Goal: Task Accomplishment & Management: Use online tool/utility

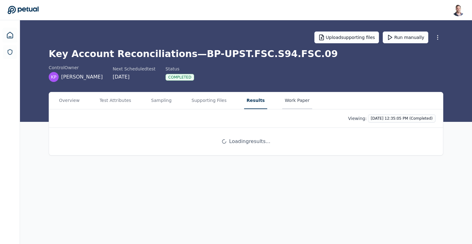
click at [292, 104] on button "Work Paper" at bounding box center [297, 100] width 30 height 17
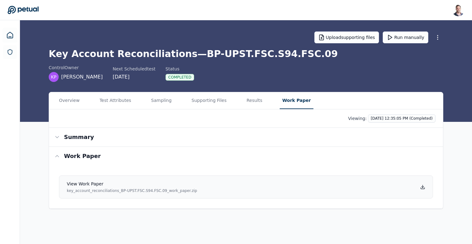
click at [423, 188] on icon at bounding box center [422, 187] width 5 height 5
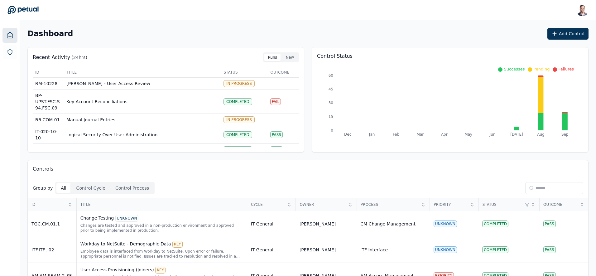
click at [471, 189] on input at bounding box center [555, 188] width 58 height 12
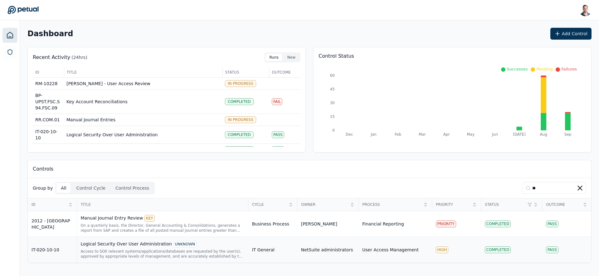
type input "**"
click at [138, 244] on div "Access to SOX relevant systems/applications/databases are requested by the user…" at bounding box center [163, 254] width 164 height 10
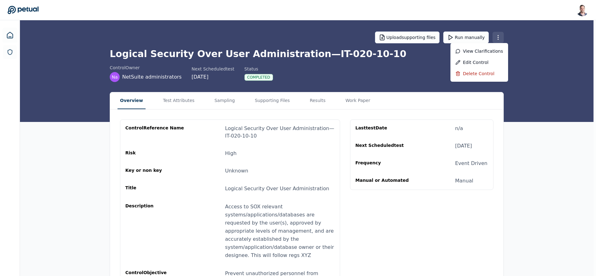
click at [471, 36] on html "Snir Kodesh snir@petual.ai Sign out Upload supporting files Run manually Logica…" at bounding box center [298, 167] width 596 height 334
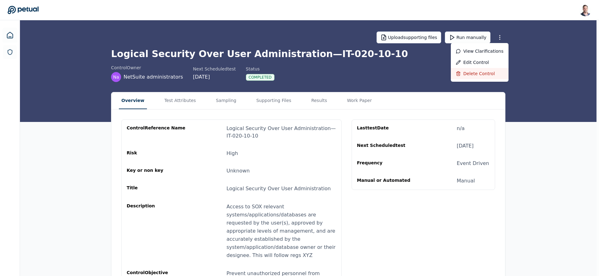
click at [471, 77] on div "Delete control" at bounding box center [480, 73] width 58 height 11
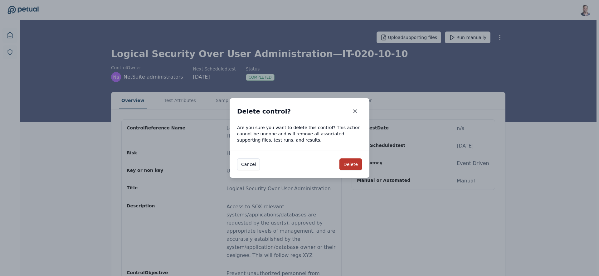
click at [349, 166] on button "Delete" at bounding box center [350, 164] width 22 height 12
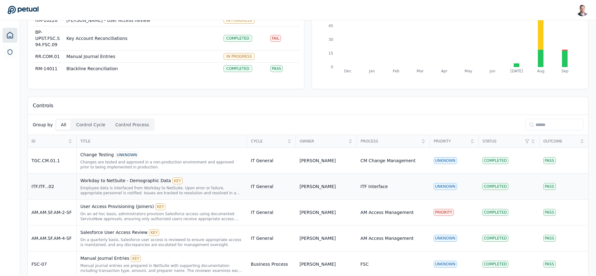
scroll to position [88, 0]
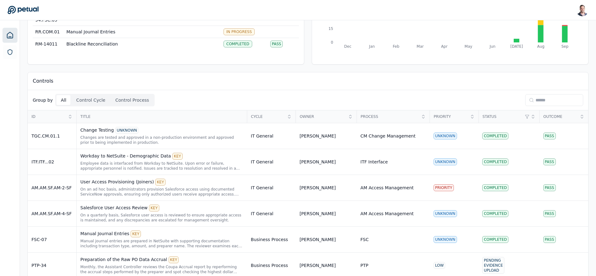
click at [86, 101] on button "Control Cycle" at bounding box center [91, 100] width 38 height 10
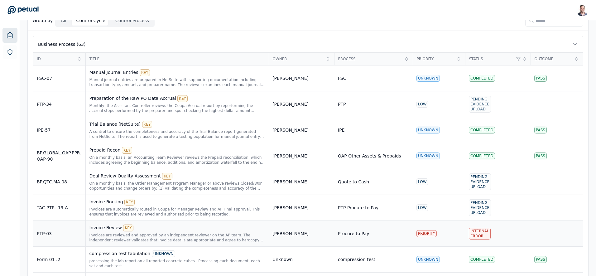
scroll to position [0, 0]
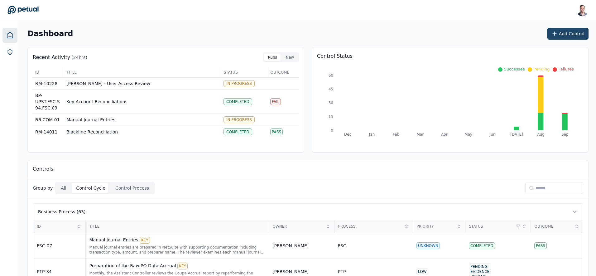
click at [471, 31] on icon at bounding box center [555, 34] width 6 height 6
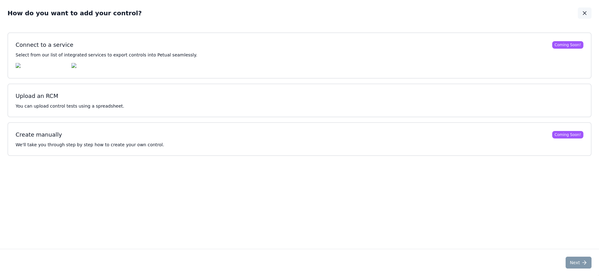
click at [471, 13] on icon "button" at bounding box center [584, 13] width 3 height 3
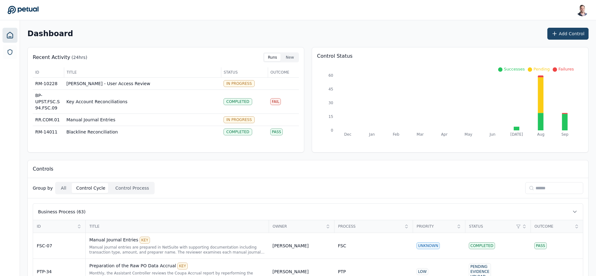
click at [471, 32] on button "Add Control" at bounding box center [568, 34] width 41 height 12
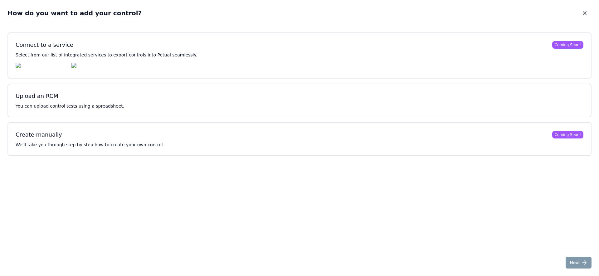
click at [251, 106] on p "You can upload control tests using a spreadsheet." at bounding box center [300, 106] width 568 height 6
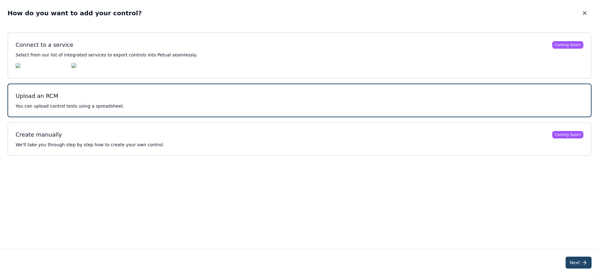
click at [471, 244] on icon at bounding box center [584, 263] width 6 height 6
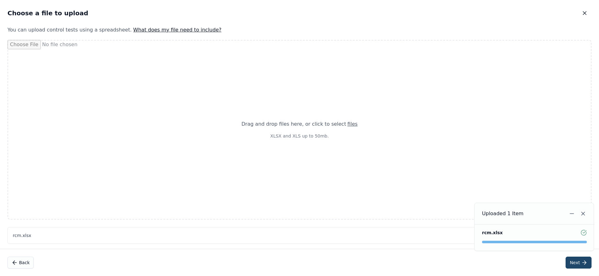
click at [471, 244] on button "Next" at bounding box center [578, 263] width 26 height 12
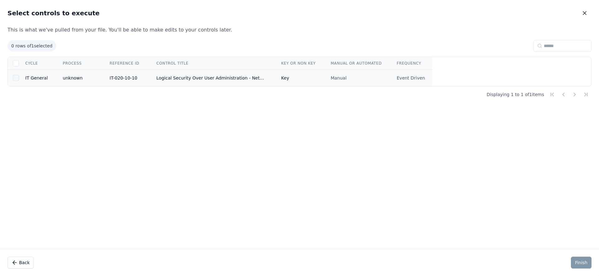
click at [13, 78] on div at bounding box center [16, 78] width 6 height 6
click at [471, 244] on button "Finish" at bounding box center [581, 263] width 21 height 12
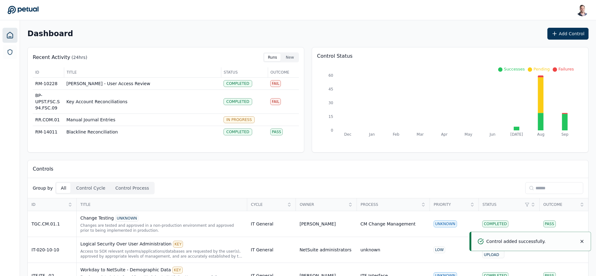
click at [471, 190] on input at bounding box center [555, 188] width 58 height 12
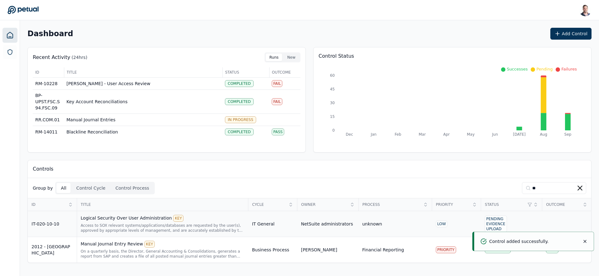
type input "**"
click at [125, 218] on div "Logical Security Over User Administration KEY" at bounding box center [163, 218] width 164 height 7
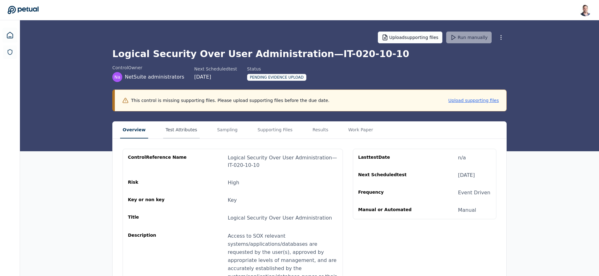
click at [172, 129] on button "Test Attributes" at bounding box center [181, 130] width 36 height 17
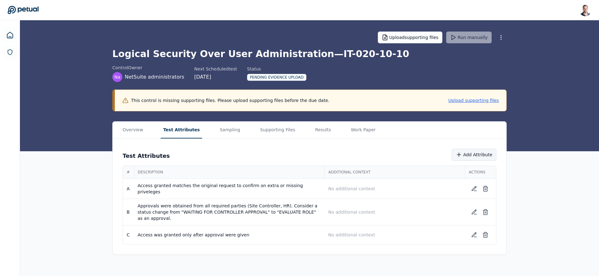
click at [471, 155] on button "Add Attribute" at bounding box center [474, 155] width 45 height 12
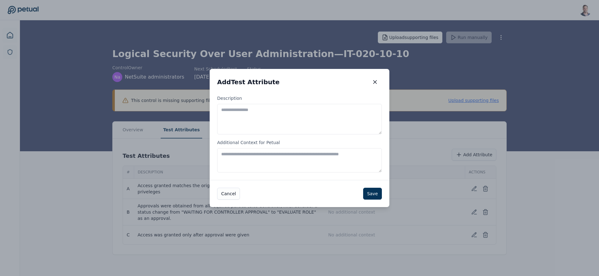
click at [291, 125] on textarea "Description" at bounding box center [299, 119] width 165 height 31
type textarea "**********"
click at [371, 192] on button "Save" at bounding box center [372, 194] width 19 height 12
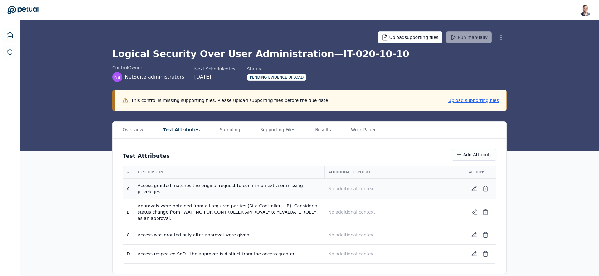
click at [349, 189] on p "No additional context" at bounding box center [394, 189] width 133 height 6
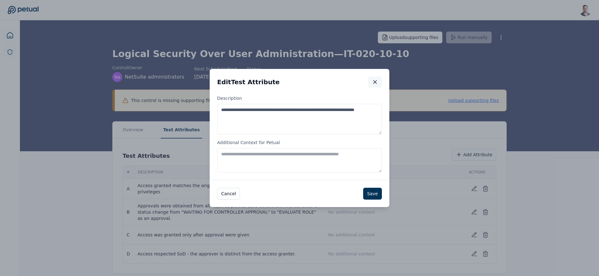
click at [377, 84] on icon "button" at bounding box center [375, 82] width 6 height 6
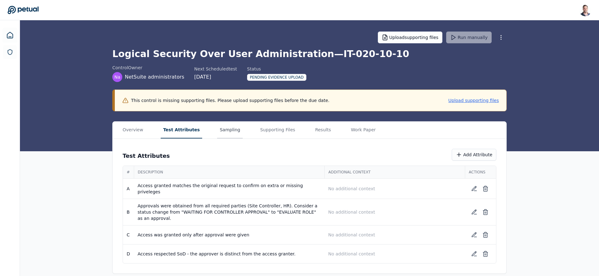
click at [222, 129] on button "Sampling" at bounding box center [230, 130] width 26 height 17
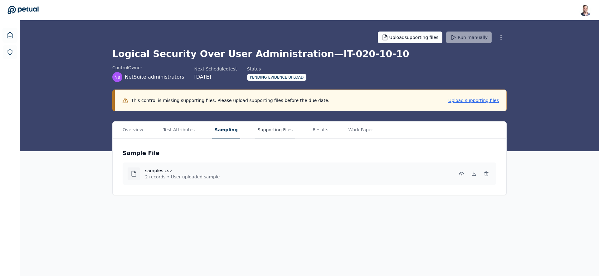
click at [274, 133] on button "Supporting Files" at bounding box center [275, 130] width 40 height 17
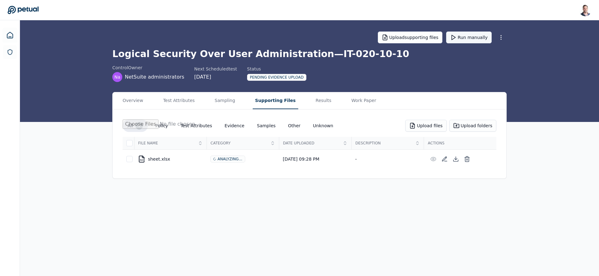
click at [471, 37] on button "Run manually" at bounding box center [469, 38] width 46 height 12
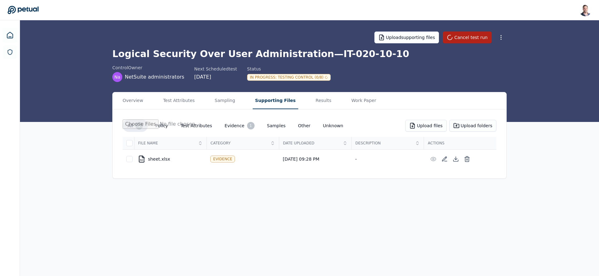
drag, startPoint x: 313, startPoint y: 77, endPoint x: 309, endPoint y: 80, distance: 4.3
click at [309, 77] on div "In Progress : Testing Control (0/8)" at bounding box center [289, 77] width 84 height 7
click at [312, 76] on div "In Progress : Testing Control (0/8)" at bounding box center [289, 77] width 84 height 7
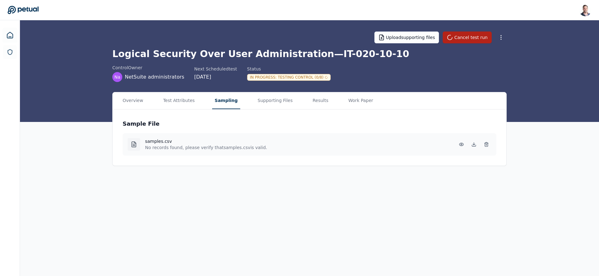
click at [225, 105] on button "Sampling" at bounding box center [226, 100] width 28 height 17
click at [170, 103] on button "Test Attributes" at bounding box center [179, 100] width 36 height 17
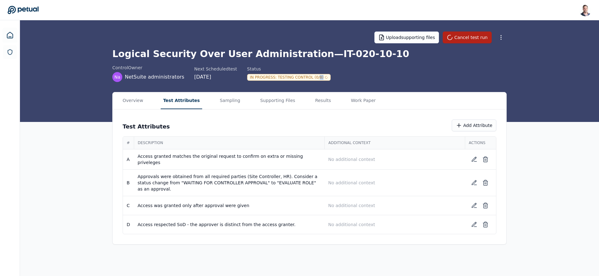
drag, startPoint x: 313, startPoint y: 79, endPoint x: 311, endPoint y: 84, distance: 5.8
click at [317, 78] on div "In Progress : Testing Control (0/8)" at bounding box center [289, 77] width 84 height 7
click at [12, 54] on icon at bounding box center [10, 52] width 6 height 6
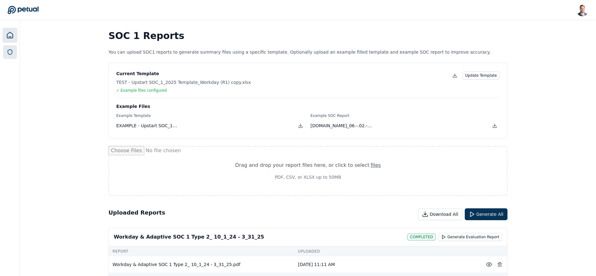
click at [14, 32] on link at bounding box center [9, 35] width 15 height 15
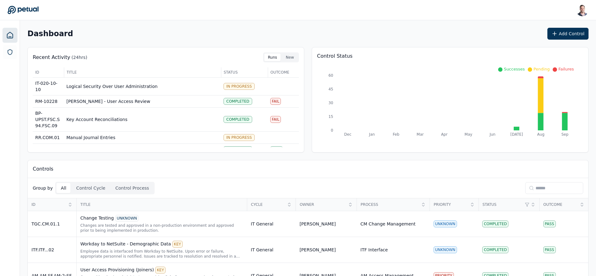
click at [471, 189] on input at bounding box center [555, 188] width 58 height 12
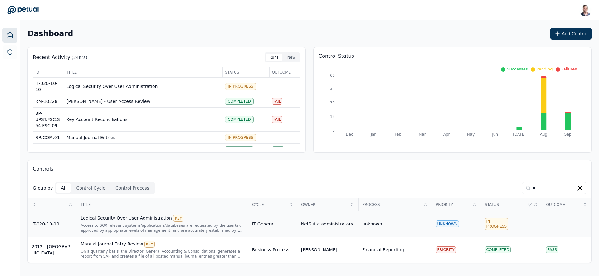
type input "**"
click at [90, 223] on div "Access to SOX relevant systems/applications/databases are requested by the user…" at bounding box center [163, 228] width 164 height 10
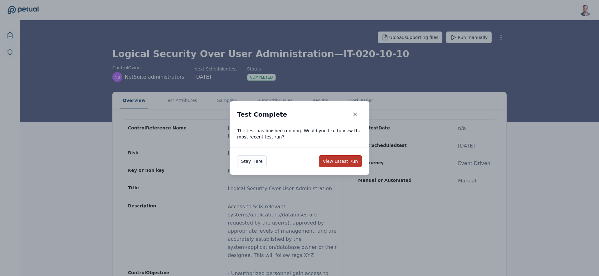
click at [332, 163] on button "View Latest Run" at bounding box center [340, 161] width 43 height 12
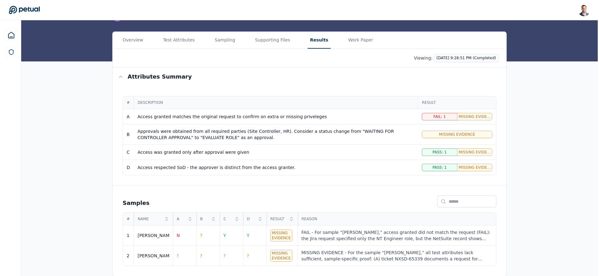
scroll to position [61, 0]
click at [426, 249] on div "MISSING EVIDENCE - For the sample “[PERSON_NAME],” all test attributes lack suf…" at bounding box center [395, 255] width 191 height 12
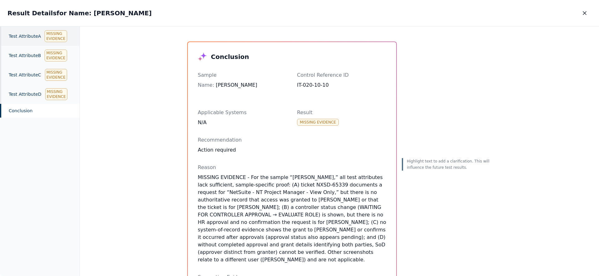
click at [22, 41] on div "Test Attribute A Missing Evidence" at bounding box center [40, 36] width 80 height 19
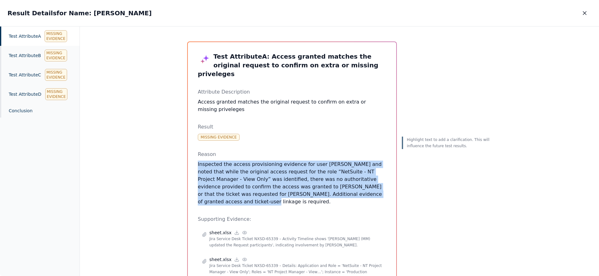
drag, startPoint x: 308, startPoint y: 194, endPoint x: 223, endPoint y: 148, distance: 95.7
click at [223, 148] on div "Test Attribute A : Access granted matches the original request to confirm on ex…" at bounding box center [292, 231] width 188 height 359
click at [195, 172] on div "Test Attribute A : Access granted matches the original request to confirm on ex…" at bounding box center [292, 231] width 208 height 379
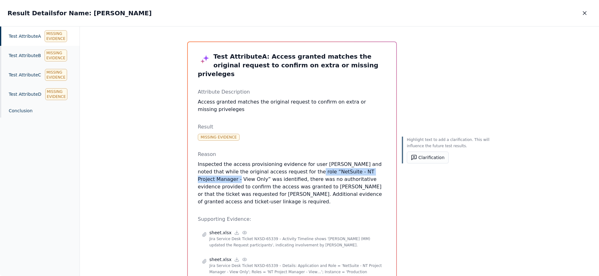
drag, startPoint x: 201, startPoint y: 171, endPoint x: 288, endPoint y: 163, distance: 86.7
click at [287, 163] on p "Inspected the access provisioning evidence for user Mukund and noted that while…" at bounding box center [292, 183] width 188 height 45
click at [269, 182] on p "Inspected the access provisioning evidence for user Mukund and noted that while…" at bounding box center [292, 183] width 188 height 45
click at [36, 53] on div "Test Attribute B Missing Evidence" at bounding box center [40, 55] width 80 height 19
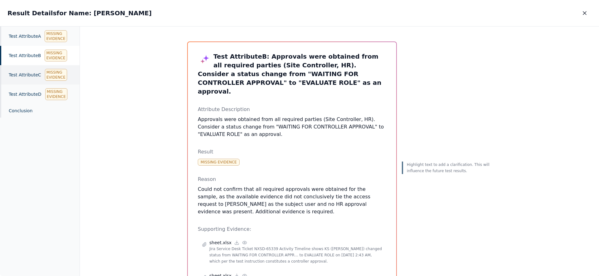
click at [35, 73] on div "Test Attribute C Missing Evidence" at bounding box center [40, 74] width 80 height 19
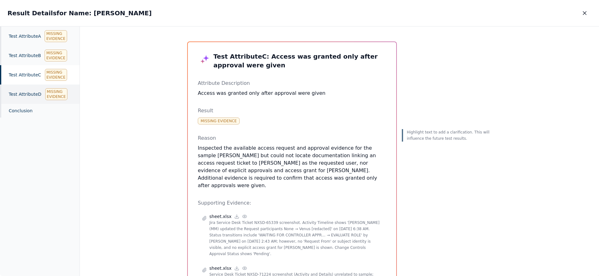
click at [36, 89] on div "Test Attribute D Missing Evidence" at bounding box center [40, 94] width 80 height 19
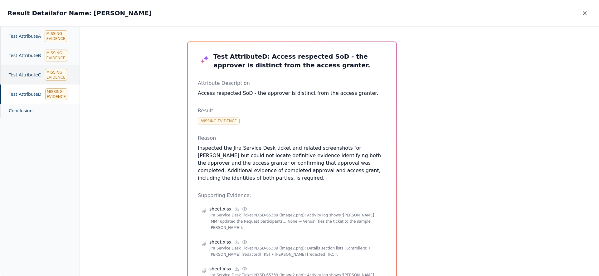
click at [29, 82] on div "Test Attribute C Missing Evidence" at bounding box center [40, 74] width 80 height 19
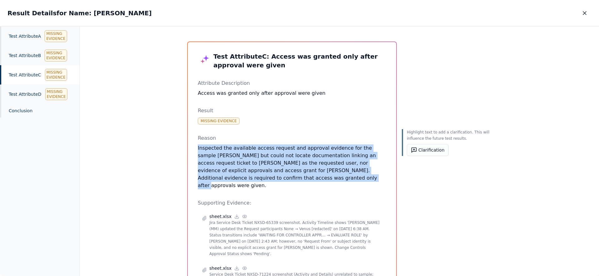
drag, startPoint x: 282, startPoint y: 176, endPoint x: 196, endPoint y: 150, distance: 90.1
click at [196, 150] on div "Test Attribute C : Access was granted only after approval were given Attribute …" at bounding box center [292, 203] width 208 height 322
click at [281, 178] on p "Inspected the available access request and approval evidence for the sample Muk…" at bounding box center [292, 166] width 188 height 45
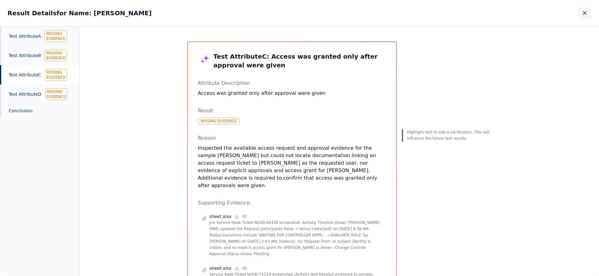
click at [586, 14] on icon "button" at bounding box center [584, 13] width 6 height 6
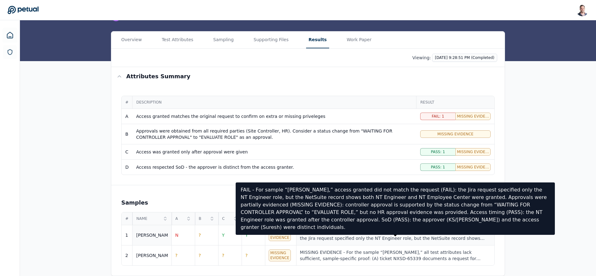
click at [322, 236] on div "FAIL - For sample “[PERSON_NAME],” access granted did not match the request (FA…" at bounding box center [395, 235] width 191 height 12
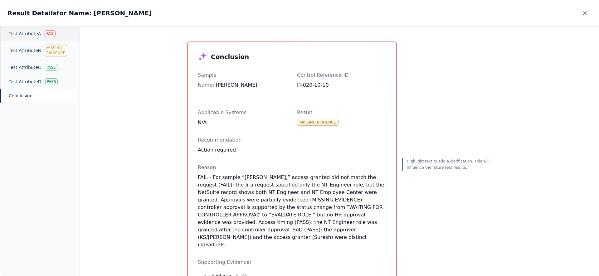
click at [35, 33] on div "Test Attribute A Fail" at bounding box center [40, 34] width 80 height 14
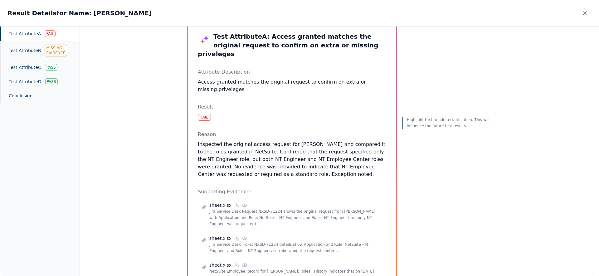
scroll to position [48, 0]
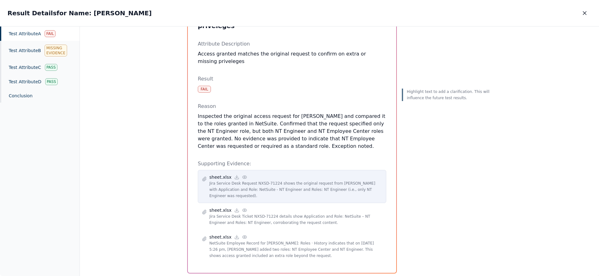
click at [244, 177] on circle at bounding box center [244, 177] width 1 height 1
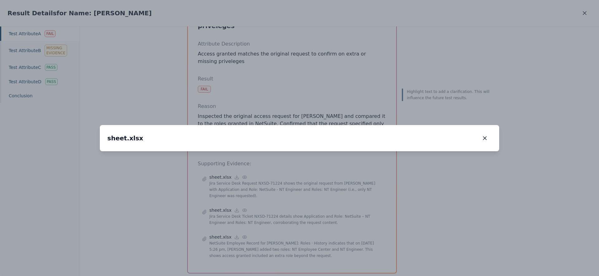
drag, startPoint x: 233, startPoint y: 192, endPoint x: 230, endPoint y: 214, distance: 22.6
click at [296, 167] on img at bounding box center [296, 167] width 0 height 0
drag, startPoint x: 251, startPoint y: 179, endPoint x: 249, endPoint y: 167, distance: 12.1
click at [294, 162] on img at bounding box center [294, 162] width 0 height 0
drag, startPoint x: 311, startPoint y: 171, endPoint x: 284, endPoint y: 76, distance: 98.8
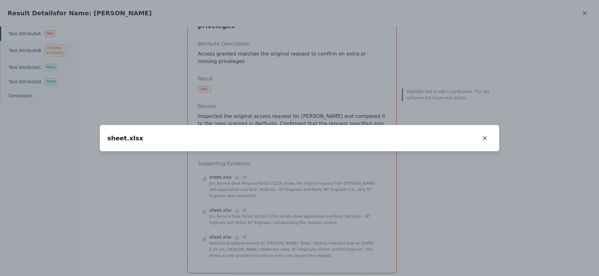
click at [266, 65] on img at bounding box center [266, 65] width 0 height 0
drag, startPoint x: 147, startPoint y: 186, endPoint x: 214, endPoint y: 177, distance: 67.0
click at [268, 62] on img at bounding box center [268, 62] width 0 height 0
drag, startPoint x: 414, startPoint y: 159, endPoint x: 240, endPoint y: 163, distance: 173.2
click at [159, 57] on img at bounding box center [159, 57] width 0 height 0
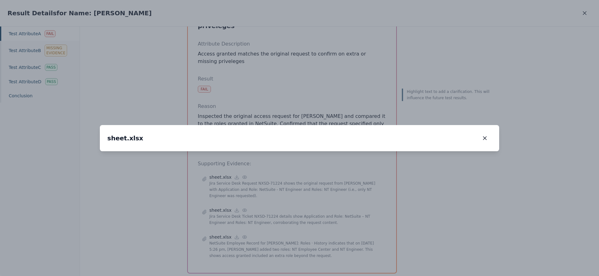
drag, startPoint x: 286, startPoint y: 163, endPoint x: 301, endPoint y: 176, distance: 19.7
click at [175, 71] on img at bounding box center [175, 71] width 0 height 0
click at [486, 135] on icon "button" at bounding box center [485, 138] width 6 height 6
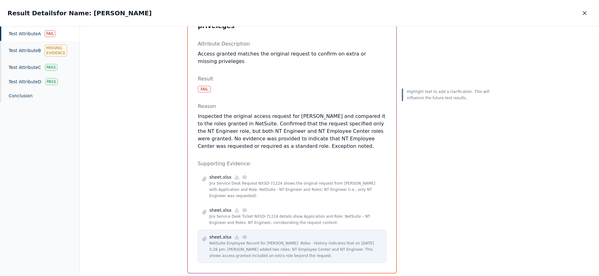
click at [244, 236] on circle at bounding box center [244, 236] width 1 height 1
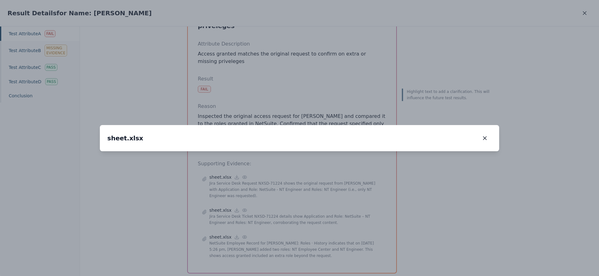
drag, startPoint x: 184, startPoint y: 182, endPoint x: 211, endPoint y: 136, distance: 53.4
click at [326, 107] on img at bounding box center [326, 107] width 0 height 0
drag, startPoint x: 238, startPoint y: 127, endPoint x: 227, endPoint y: 152, distance: 27.1
click at [327, 106] on img at bounding box center [327, 106] width 0 height 0
drag, startPoint x: 232, startPoint y: 196, endPoint x: 235, endPoint y: 137, distance: 59.3
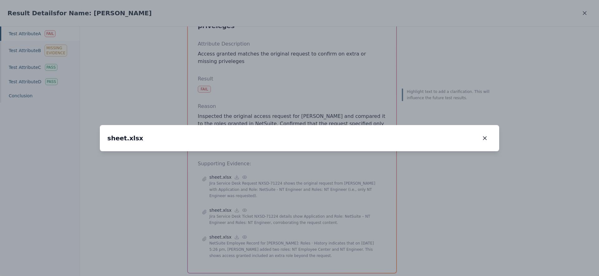
click at [330, 42] on img at bounding box center [330, 42] width 0 height 0
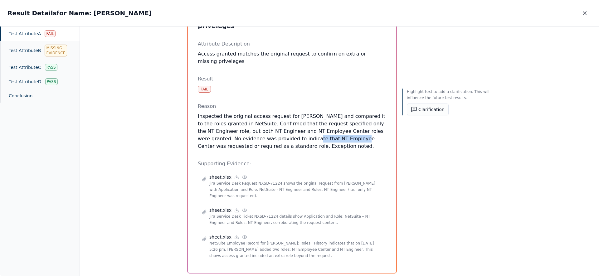
drag, startPoint x: 286, startPoint y: 132, endPoint x: 332, endPoint y: 131, distance: 45.9
click at [332, 131] on p "Inspected the original access request for [PERSON_NAME] and compared it to the …" at bounding box center [292, 131] width 188 height 37
click at [412, 114] on button "Clarification" at bounding box center [428, 110] width 42 height 12
click at [589, 10] on button "button" at bounding box center [585, 12] width 14 height 11
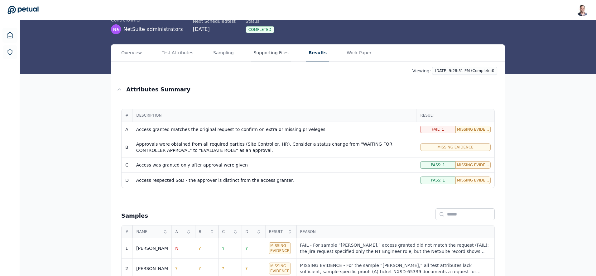
scroll to position [47, 0]
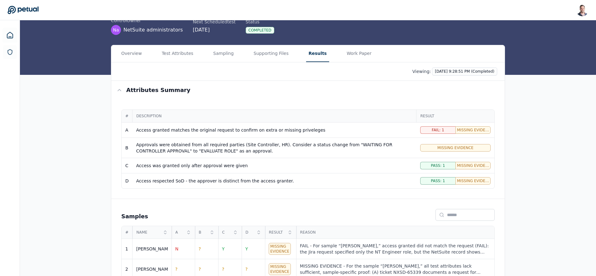
click at [266, 49] on main "Upload supporting files Run manually Logical Security Over User Administration …" at bounding box center [308, 131] width 576 height 317
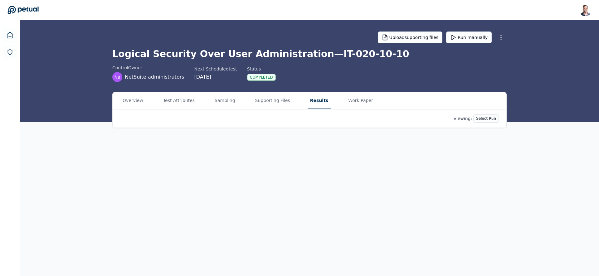
click at [311, 95] on button "Results" at bounding box center [319, 100] width 23 height 17
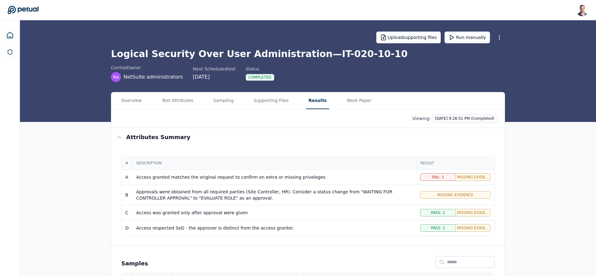
click at [314, 175] on div "Access granted matches the original request to confirm on extra or missing priv…" at bounding box center [274, 177] width 277 height 6
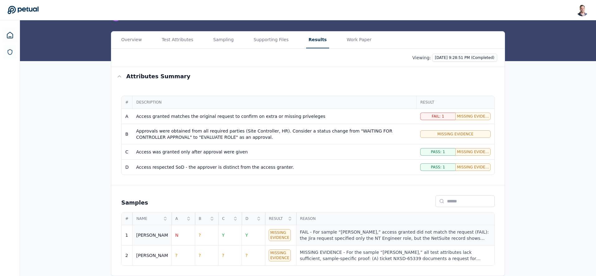
click at [343, 230] on div "FAIL - For sample “[PERSON_NAME],” access granted did not match the request (FA…" at bounding box center [395, 235] width 191 height 12
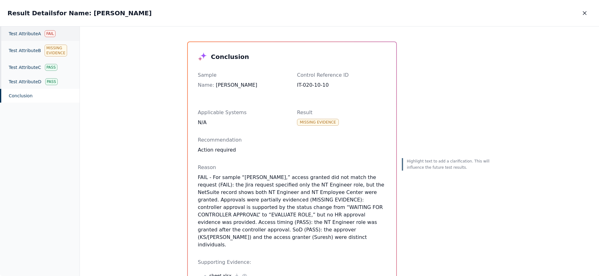
click at [25, 34] on div "Test Attribute A Fail" at bounding box center [40, 34] width 80 height 14
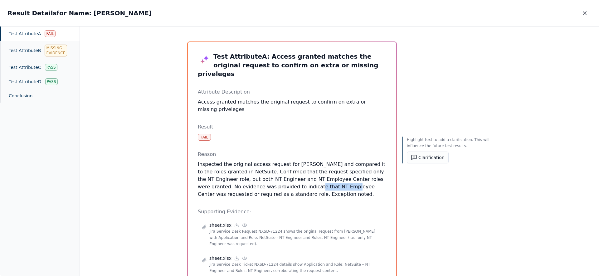
drag, startPoint x: 287, startPoint y: 178, endPoint x: 325, endPoint y: 176, distance: 38.4
click at [325, 176] on p "Inspected the original access request for [PERSON_NAME] and compared it to the …" at bounding box center [292, 179] width 188 height 37
drag, startPoint x: 331, startPoint y: 176, endPoint x: 285, endPoint y: 180, distance: 45.7
click at [285, 180] on p "Inspected the original access request for [PERSON_NAME] and compared it to the …" at bounding box center [292, 179] width 188 height 37
click at [428, 158] on button "Clarification" at bounding box center [428, 158] width 42 height 12
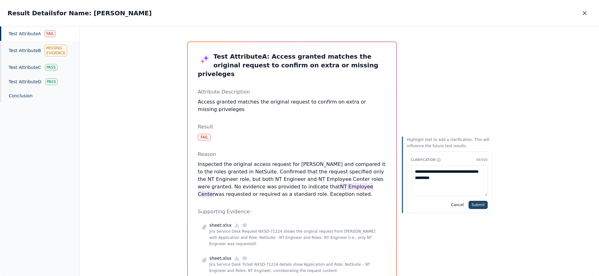
type textarea "**********"
click at [477, 203] on button "Submit" at bounding box center [477, 205] width 19 height 8
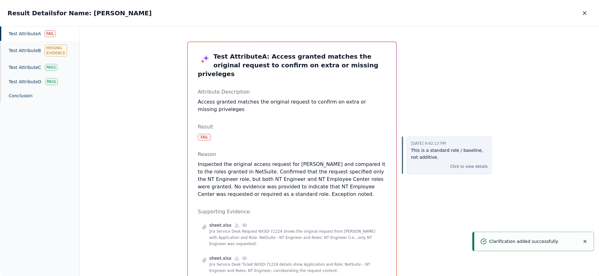
click at [463, 152] on p "This is a standard role / baseline, not additive." at bounding box center [449, 154] width 77 height 14
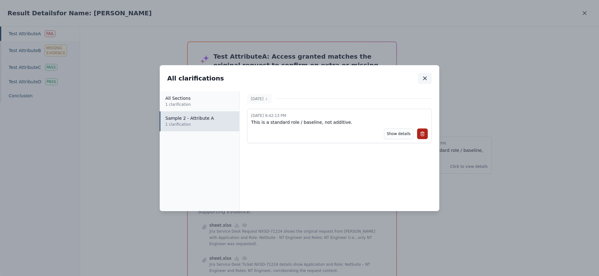
click at [427, 80] on icon "button" at bounding box center [425, 78] width 6 height 6
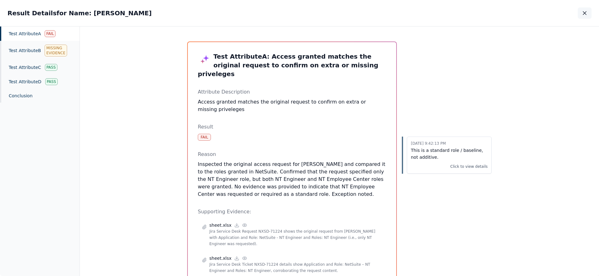
click at [582, 12] on icon "button" at bounding box center [584, 13] width 6 height 6
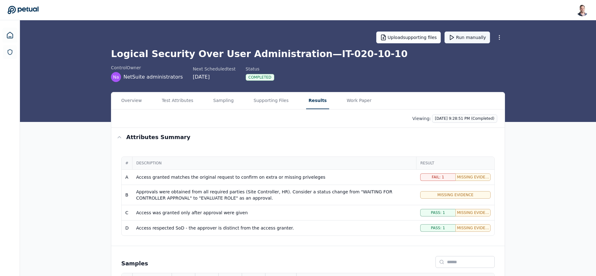
click at [480, 33] on button "Run manually" at bounding box center [468, 38] width 46 height 12
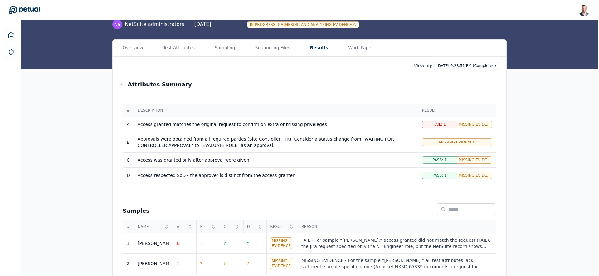
scroll to position [61, 0]
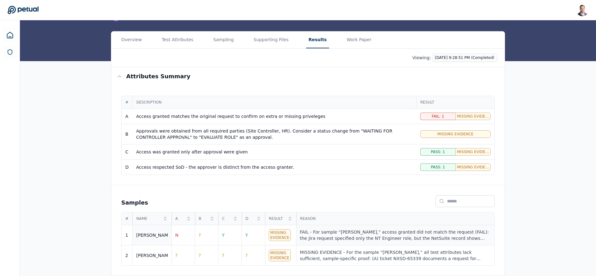
click at [328, 241] on div "FAIL - For sample “[PERSON_NAME],” access granted did not match the request (FA…" at bounding box center [395, 235] width 191 height 12
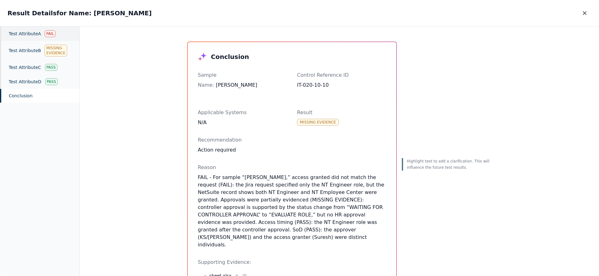
click at [46, 38] on div "Test Attribute A Fail" at bounding box center [40, 34] width 80 height 14
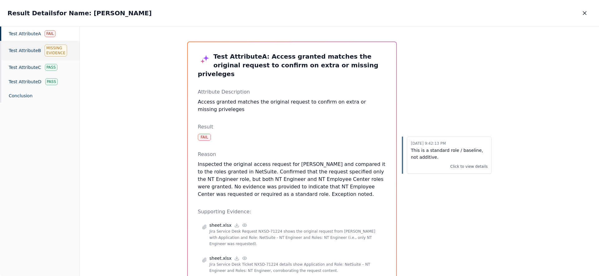
click at [18, 46] on div "Test Attribute B Missing Evidence" at bounding box center [40, 50] width 80 height 19
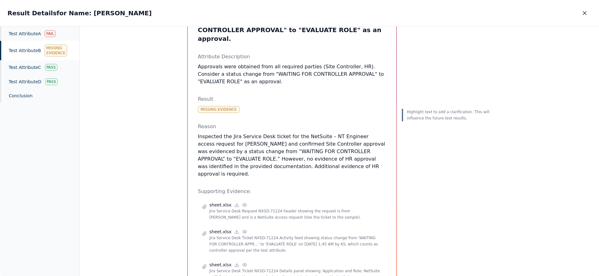
scroll to position [53, 0]
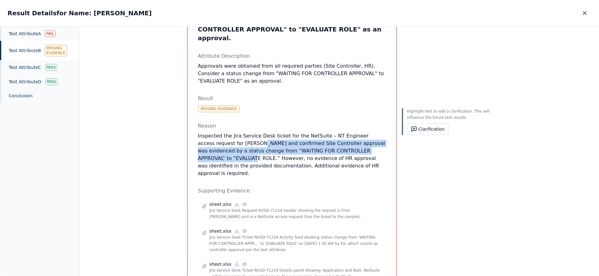
drag, startPoint x: 240, startPoint y: 135, endPoint x: 388, endPoint y: 145, distance: 148.5
click at [388, 145] on div "Test Attribute B : Approvals were obtained from all required parties (Site Cont…" at bounding box center [292, 158] width 208 height 338
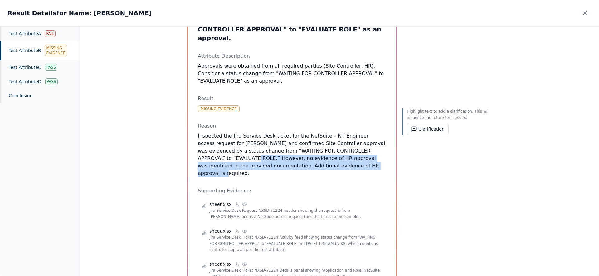
drag, startPoint x: 187, startPoint y: 150, endPoint x: 350, endPoint y: 156, distance: 162.6
click at [350, 156] on div "Test Attribute B : Approvals were obtained from all required parties (Site Cont…" at bounding box center [292, 158] width 208 height 338
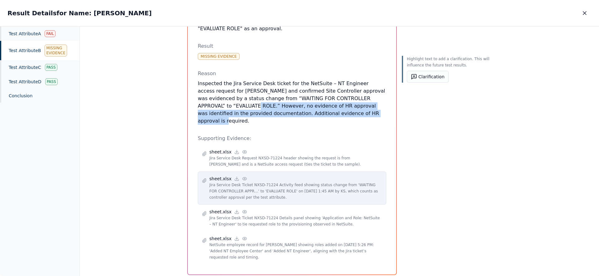
scroll to position [106, 0]
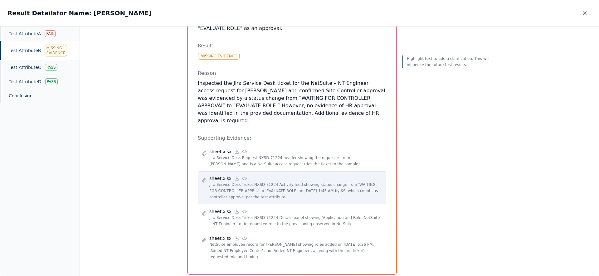
click at [242, 176] on icon at bounding box center [244, 178] width 5 height 5
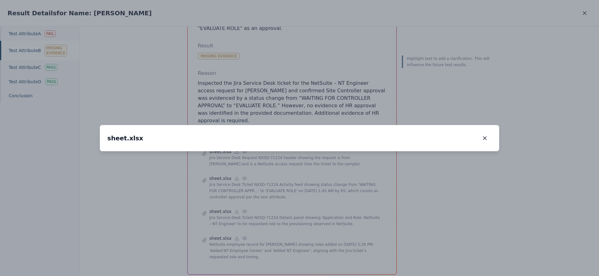
drag, startPoint x: 221, startPoint y: 166, endPoint x: 258, endPoint y: 172, distance: 37.3
click at [334, 157] on img at bounding box center [334, 157] width 0 height 0
drag, startPoint x: 327, startPoint y: 153, endPoint x: 205, endPoint y: 204, distance: 131.6
click at [202, 214] on img at bounding box center [202, 214] width 0 height 0
drag, startPoint x: 324, startPoint y: 133, endPoint x: 357, endPoint y: 115, distance: 37.7
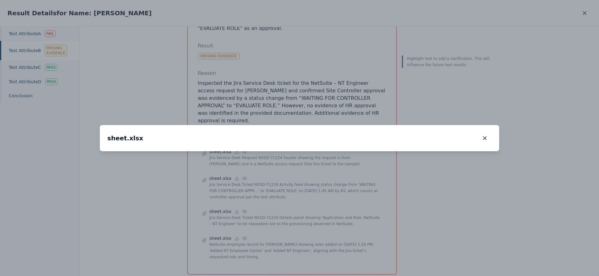
click at [357, 155] on img at bounding box center [357, 155] width 0 height 0
drag, startPoint x: 342, startPoint y: 152, endPoint x: 322, endPoint y: 160, distance: 21.5
click at [390, 136] on img at bounding box center [390, 136] width 0 height 0
click at [488, 133] on button "button" at bounding box center [485, 138] width 14 height 11
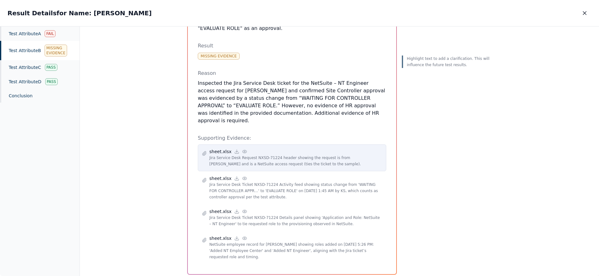
click at [242, 149] on icon at bounding box center [244, 151] width 5 height 5
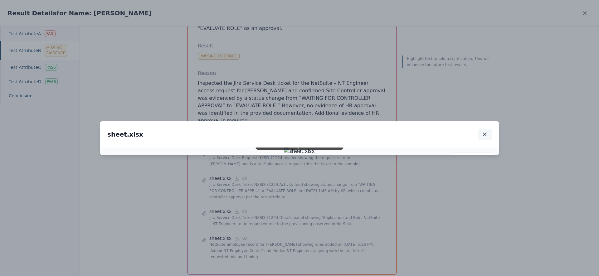
click at [485, 133] on icon "button" at bounding box center [484, 134] width 3 height 3
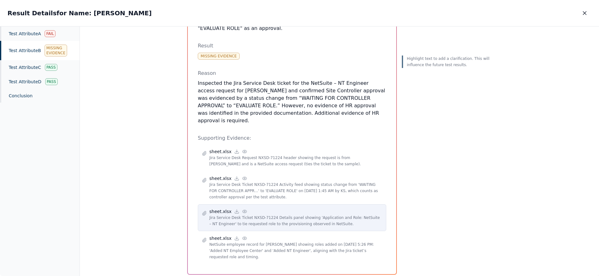
click at [243, 210] on icon at bounding box center [244, 211] width 4 height 3
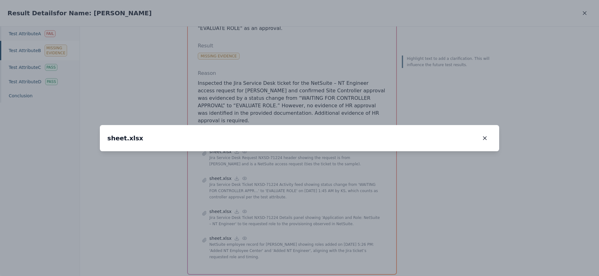
drag, startPoint x: 428, startPoint y: 114, endPoint x: 362, endPoint y: 133, distance: 68.1
click at [234, 170] on img at bounding box center [234, 170] width 0 height 0
click at [482, 135] on icon "button" at bounding box center [485, 138] width 6 height 6
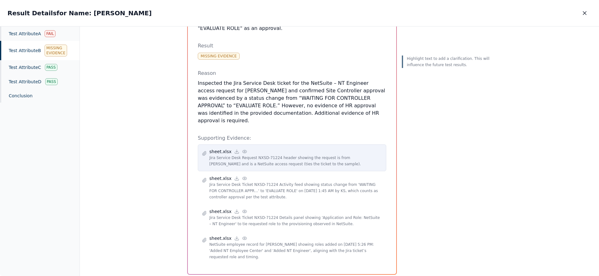
click at [243, 150] on icon at bounding box center [244, 151] width 4 height 3
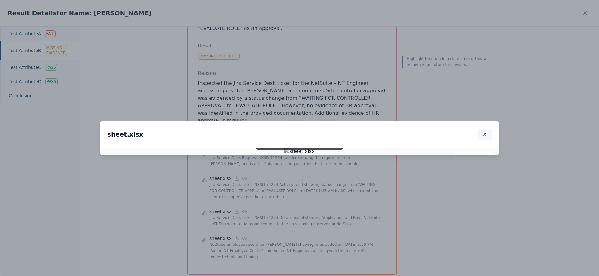
click at [484, 133] on icon "button" at bounding box center [484, 134] width 3 height 3
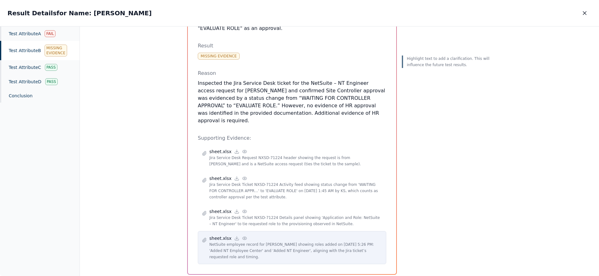
click at [244, 236] on icon at bounding box center [244, 238] width 5 height 5
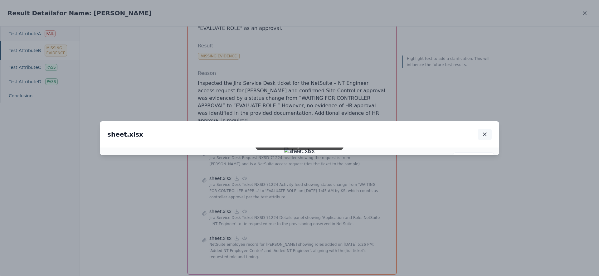
click at [486, 131] on icon "button" at bounding box center [485, 134] width 6 height 6
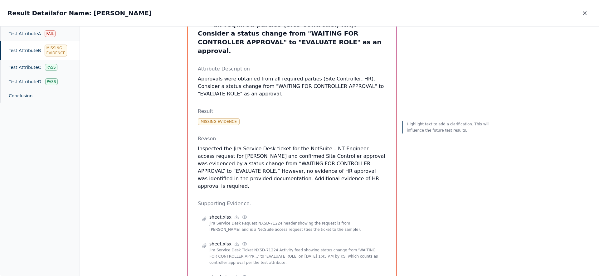
scroll to position [41, 0]
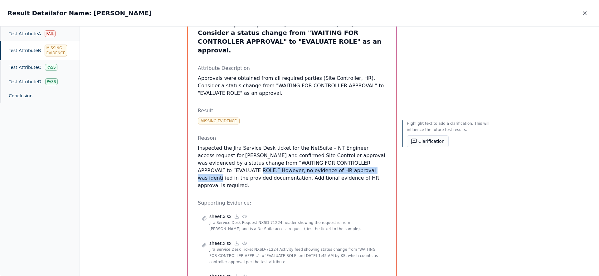
drag, startPoint x: 198, startPoint y: 161, endPoint x: 320, endPoint y: 164, distance: 121.4
click at [320, 164] on p "Inspected the Jira Service Desk ticket for the NetSuite – NT Engineer access re…" at bounding box center [292, 166] width 188 height 45
click at [29, 70] on div "Test Attribute C Pass" at bounding box center [40, 67] width 80 height 14
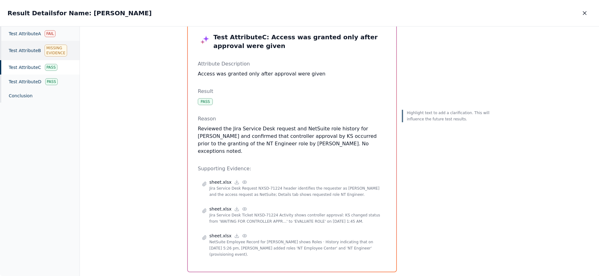
click at [31, 51] on div "Test Attribute B Missing Evidence" at bounding box center [40, 50] width 80 height 19
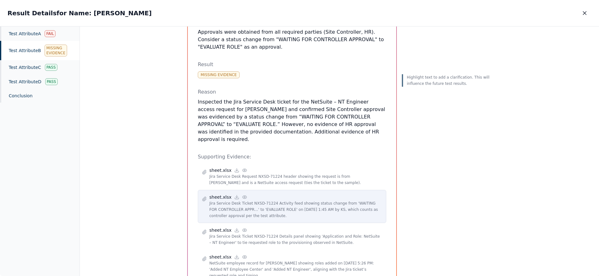
scroll to position [99, 0]
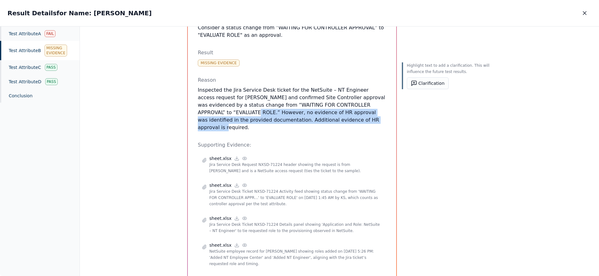
drag, startPoint x: 219, startPoint y: 105, endPoint x: 380, endPoint y: 116, distance: 161.0
click at [380, 116] on div "Test Attribute B : Approvals were obtained from all required parties (Site Cont…" at bounding box center [292, 112] width 208 height 338
click at [364, 113] on p "Inspected the Jira Service Desk ticket for the NetSuite – NT Engineer access re…" at bounding box center [292, 108] width 188 height 45
drag, startPoint x: 356, startPoint y: 113, endPoint x: 180, endPoint y: 102, distance: 175.9
click at [180, 102] on div "Test Attribute B : Approvals were obtained from all required parties (Site Cont…" at bounding box center [339, 112] width 319 height 354
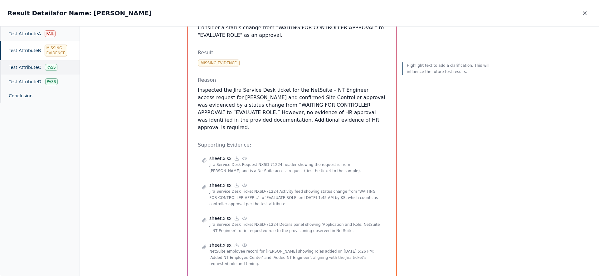
click at [25, 68] on div "Test Attribute C Pass" at bounding box center [40, 67] width 80 height 14
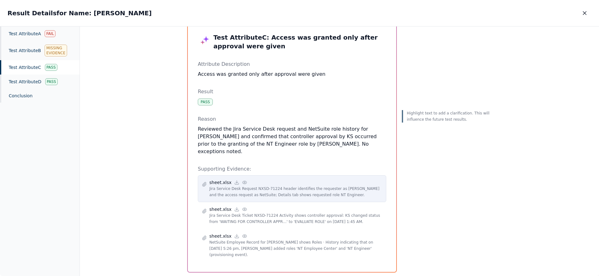
scroll to position [19, 0]
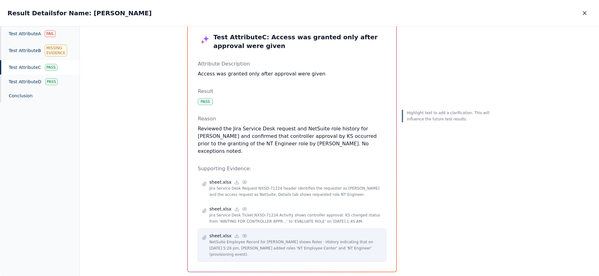
click at [243, 234] on icon at bounding box center [244, 235] width 4 height 3
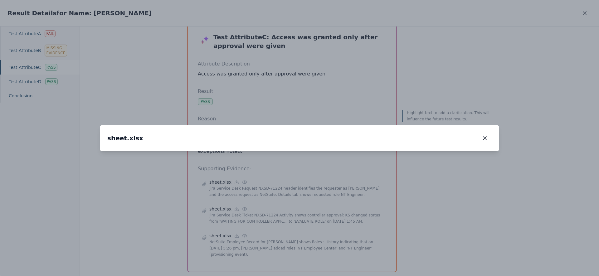
drag, startPoint x: 208, startPoint y: 187, endPoint x: 369, endPoint y: 98, distance: 183.6
click at [479, 58] on img at bounding box center [479, 58] width 0 height 0
drag, startPoint x: 177, startPoint y: 163, endPoint x: 335, endPoint y: 96, distance: 171.7
drag, startPoint x: 247, startPoint y: 177, endPoint x: 245, endPoint y: 156, distance: 21.3
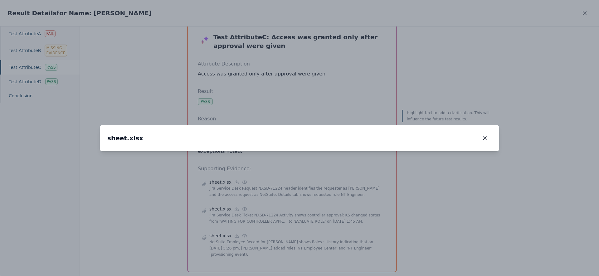
drag, startPoint x: 220, startPoint y: 216, endPoint x: 212, endPoint y: 184, distance: 33.0
click at [487, 135] on icon "button" at bounding box center [485, 138] width 6 height 6
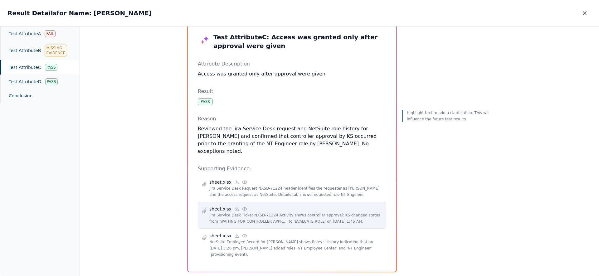
click at [242, 207] on icon at bounding box center [244, 208] width 4 height 3
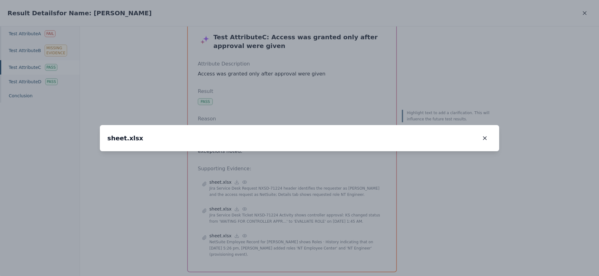
drag, startPoint x: 327, startPoint y: 106, endPoint x: 322, endPoint y: 187, distance: 80.9
click at [294, 237] on img at bounding box center [294, 237] width 0 height 0
click at [485, 135] on icon "button" at bounding box center [485, 138] width 6 height 6
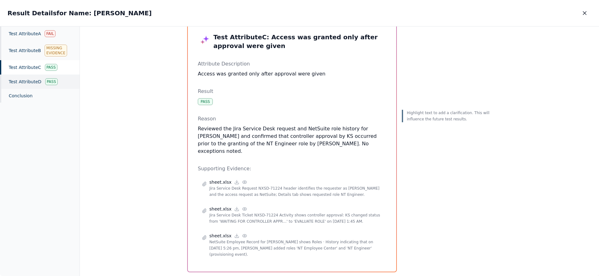
click at [24, 80] on div "Test Attribute D Pass" at bounding box center [40, 82] width 80 height 14
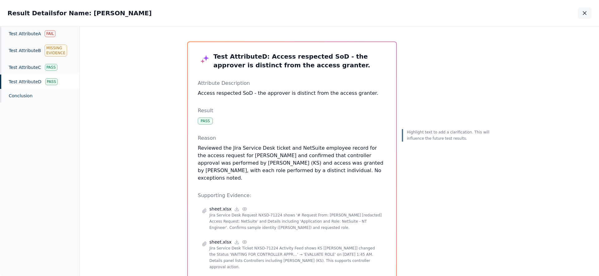
click at [587, 11] on icon "button" at bounding box center [584, 13] width 6 height 6
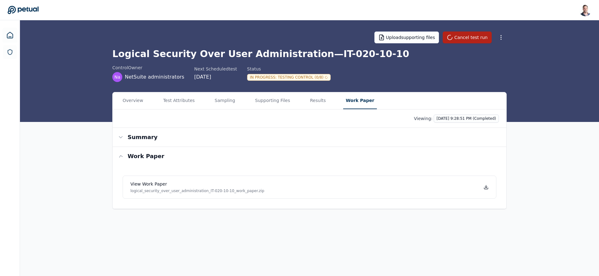
click at [362, 41] on main "Upload supporting files Cancel test run Logical Security Over User Administrati…" at bounding box center [309, 148] width 579 height 256
click at [485, 186] on icon at bounding box center [485, 187] width 5 height 5
click at [183, 101] on button "Test Attributes" at bounding box center [179, 100] width 36 height 17
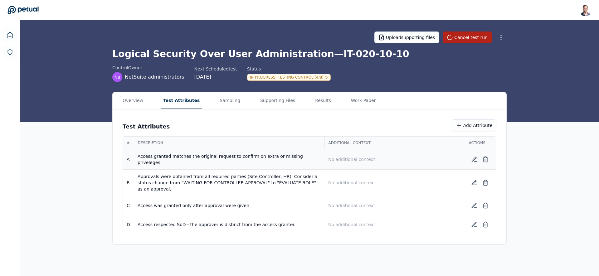
click at [352, 161] on p "No additional context" at bounding box center [394, 159] width 133 height 6
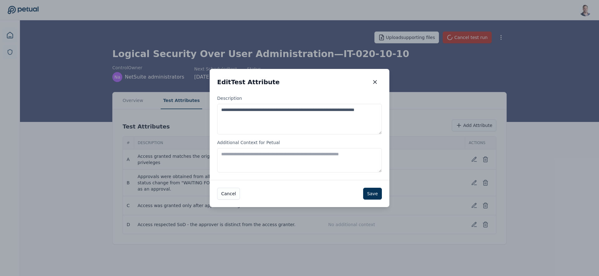
click at [259, 158] on textarea "Additional Context for Petual" at bounding box center [299, 160] width 165 height 24
type textarea "*"
click at [353, 153] on textarea "**********" at bounding box center [299, 160] width 165 height 24
type textarea "**********"
click at [373, 83] on icon "button" at bounding box center [375, 82] width 6 height 6
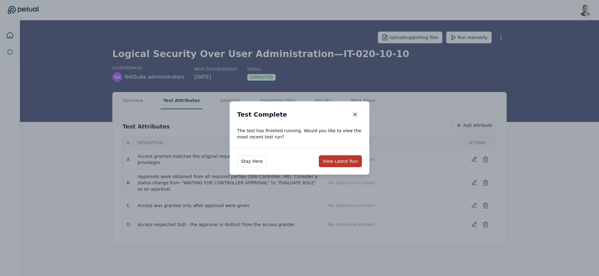
click at [331, 164] on button "View Latest Run" at bounding box center [340, 161] width 43 height 12
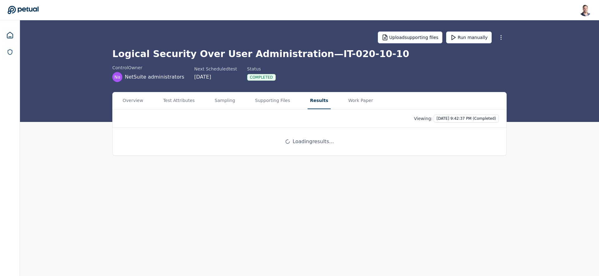
click at [311, 99] on button "Results" at bounding box center [319, 100] width 23 height 17
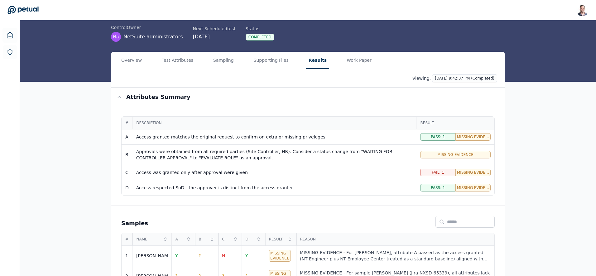
scroll to position [61, 0]
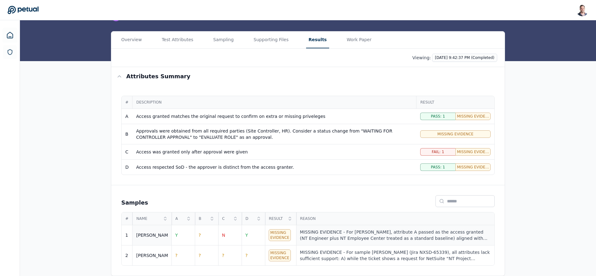
click at [350, 235] on div "MISSING EVIDENCE - For [PERSON_NAME], attribute A passed as the access granted …" at bounding box center [395, 235] width 191 height 12
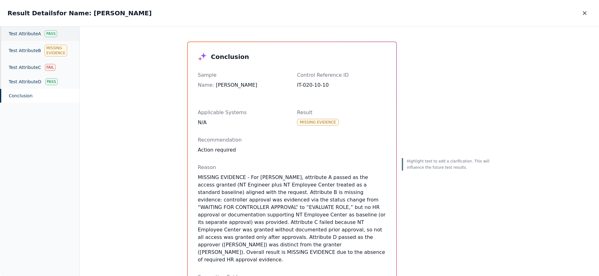
click at [21, 30] on div "Test Attribute A Pass" at bounding box center [40, 34] width 80 height 14
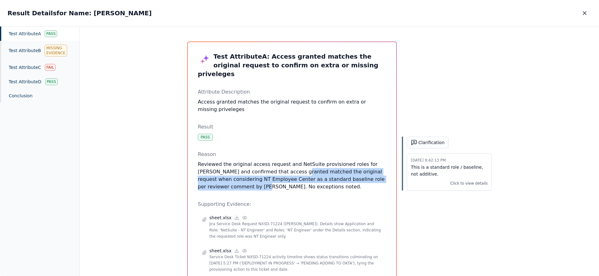
drag, startPoint x: 214, startPoint y: 178, endPoint x: 271, endPoint y: 163, distance: 59.8
click at [271, 163] on p "Reviewed the original access request and NetSuite provisioned roles for [PERSON…" at bounding box center [292, 176] width 188 height 30
click at [288, 173] on p "Reviewed the original access request and NetSuite provisioned roles for [PERSON…" at bounding box center [292, 176] width 188 height 30
drag, startPoint x: 216, startPoint y: 180, endPoint x: 194, endPoint y: 166, distance: 25.6
click at [194, 166] on div "Test Attribute A : Access granted matches the original request to confirm on ex…" at bounding box center [292, 181] width 208 height 278
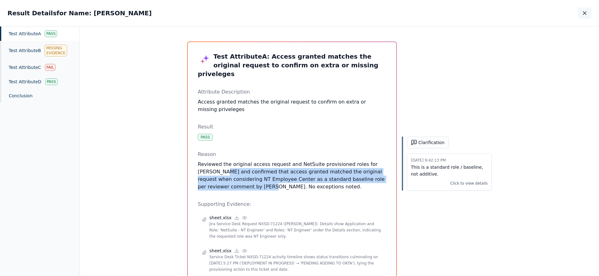
click at [584, 11] on icon "button" at bounding box center [584, 13] width 6 height 6
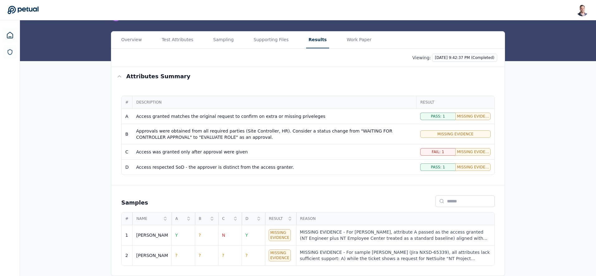
click at [462, 54] on html "[PERSON_NAME] [EMAIL_ADDRESS] Sign out Upload supporting files Run manually Log…" at bounding box center [298, 107] width 596 height 337
click at [454, 81] on div "[DATE] 9:28:51 PM (Completed)" at bounding box center [450, 82] width 87 height 11
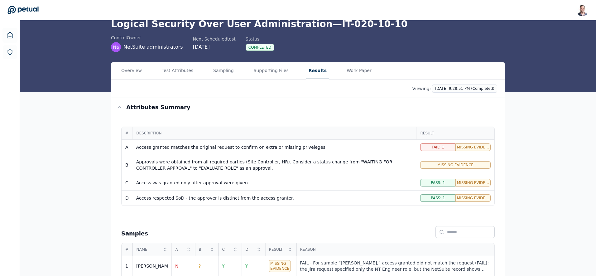
scroll to position [61, 0]
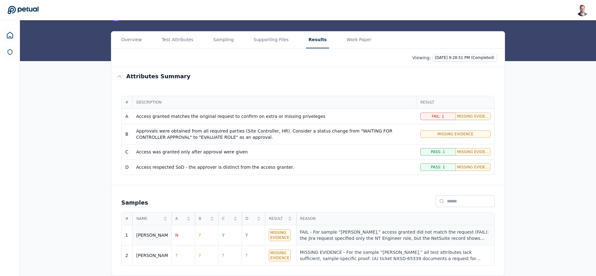
click at [381, 229] on div "FAIL - For sample “[PERSON_NAME],” access granted did not match the request (FA…" at bounding box center [395, 235] width 191 height 12
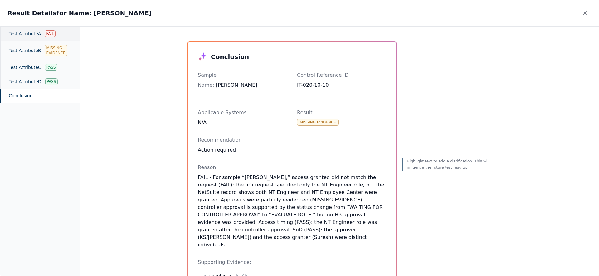
click at [49, 37] on div "Fail" at bounding box center [50, 33] width 11 height 7
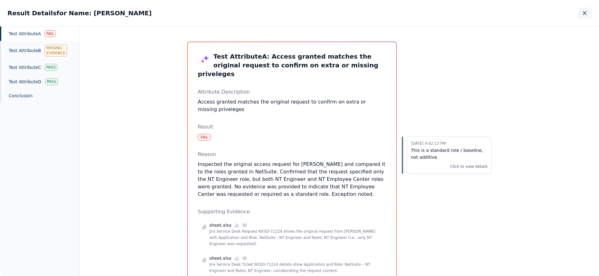
click at [584, 16] on icon "button" at bounding box center [584, 13] width 6 height 6
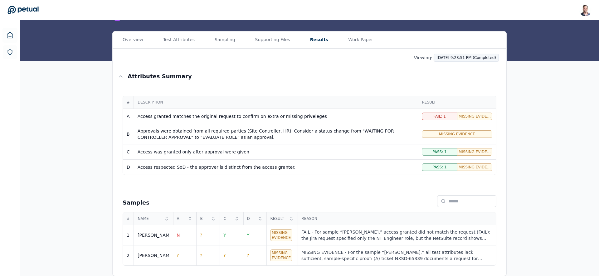
click at [458, 58] on html "[PERSON_NAME] [EMAIL_ADDRESS] Sign out Upload supporting files Run manually Log…" at bounding box center [299, 107] width 599 height 337
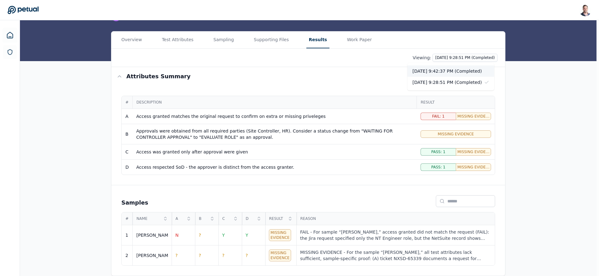
click at [459, 73] on div "[DATE] 9:42:37 PM (Completed)" at bounding box center [450, 70] width 87 height 11
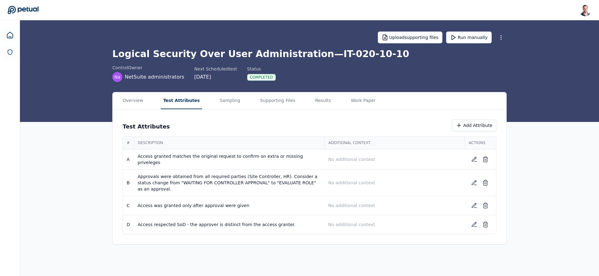
click at [174, 39] on main "Upload supporting files Run manually Logical Security Over User Administration …" at bounding box center [309, 148] width 579 height 256
click at [367, 160] on p "No additional context" at bounding box center [394, 159] width 133 height 6
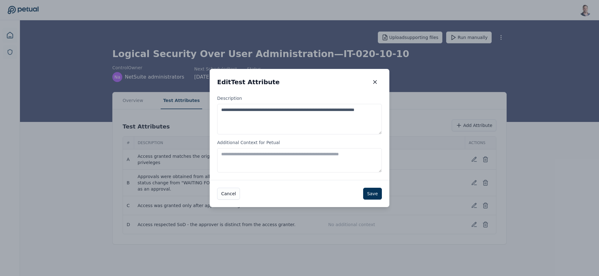
click at [322, 148] on textarea "Additional Context for Petual" at bounding box center [299, 160] width 165 height 24
click at [372, 83] on icon "button" at bounding box center [375, 82] width 6 height 6
